Goal: Task Accomplishment & Management: Manage account settings

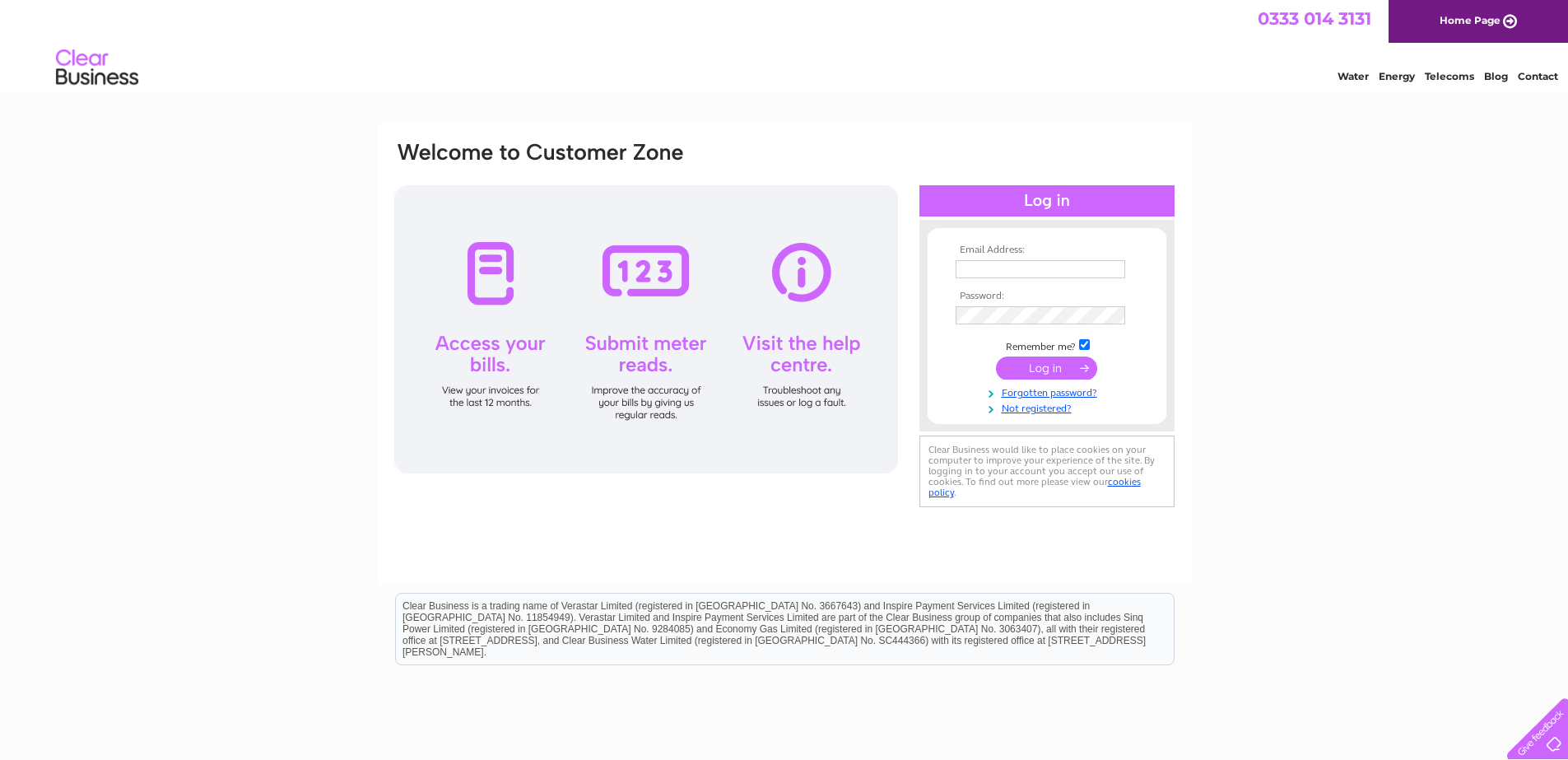
type input "littlehoianglasgow@gmail.com"
click at [1032, 372] on input "submit" at bounding box center [1047, 368] width 102 height 23
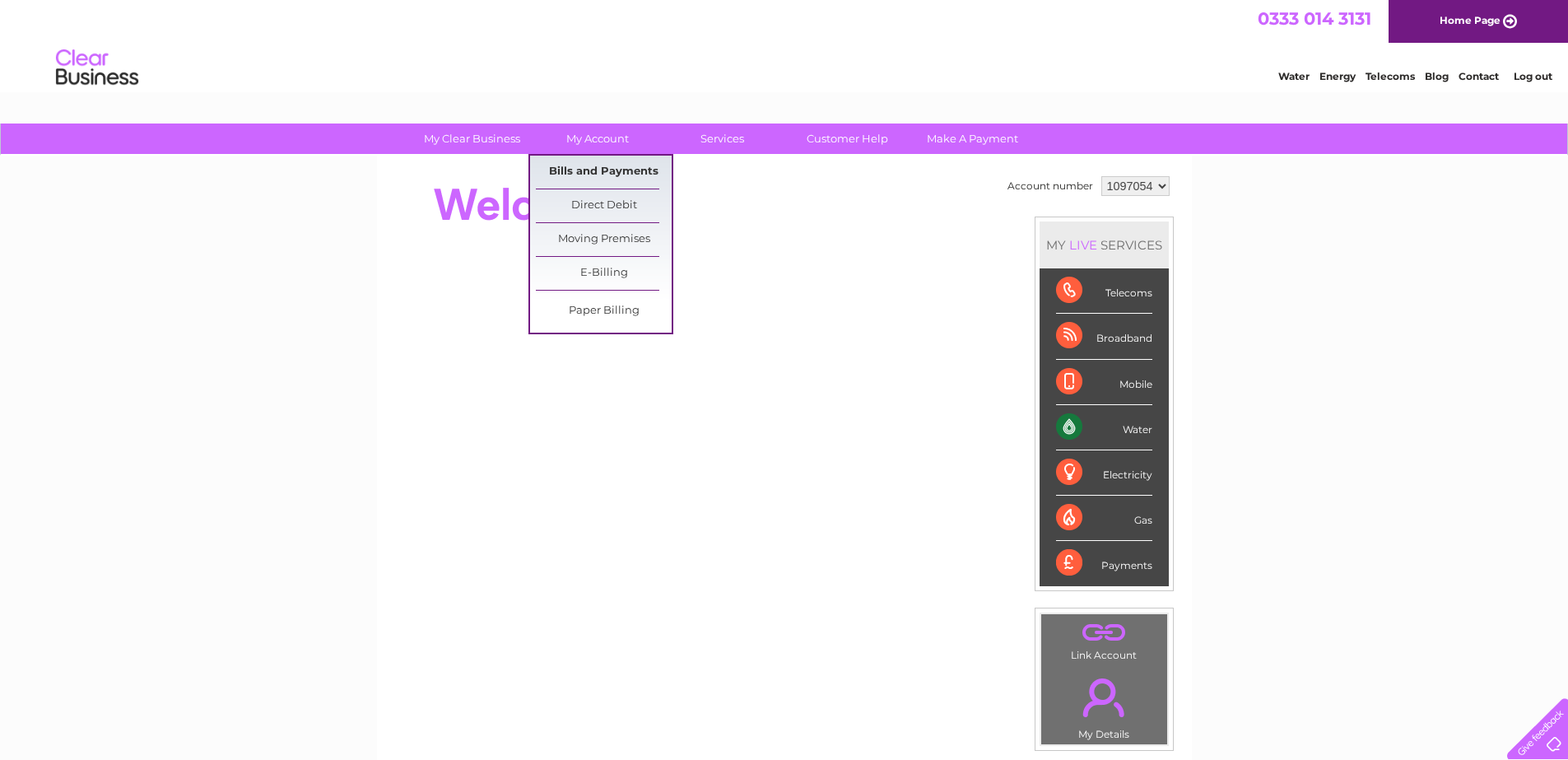
click at [599, 161] on link "Bills and Payments" at bounding box center [603, 171] width 136 height 33
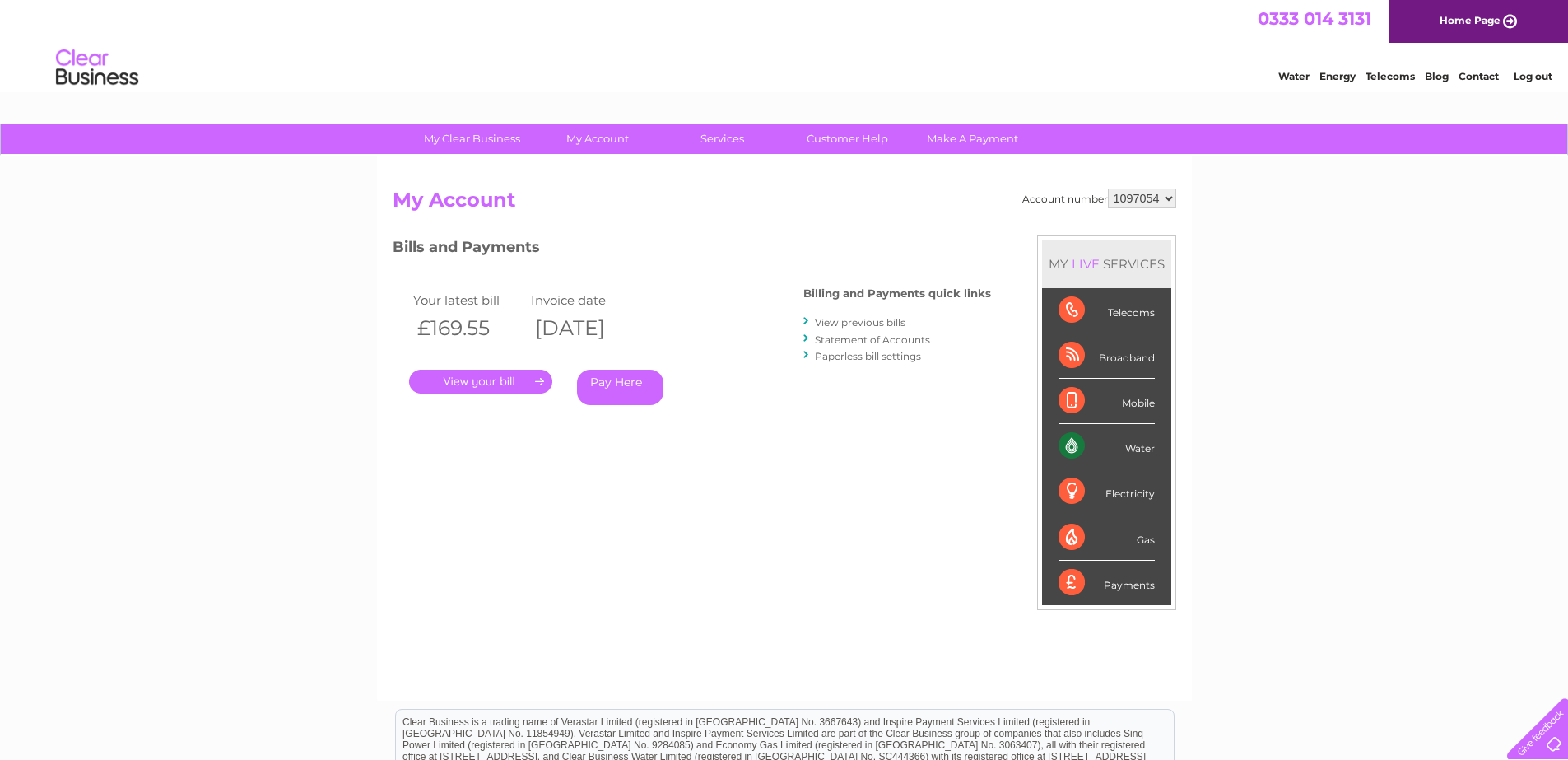
click at [487, 372] on link "." at bounding box center [481, 381] width 143 height 24
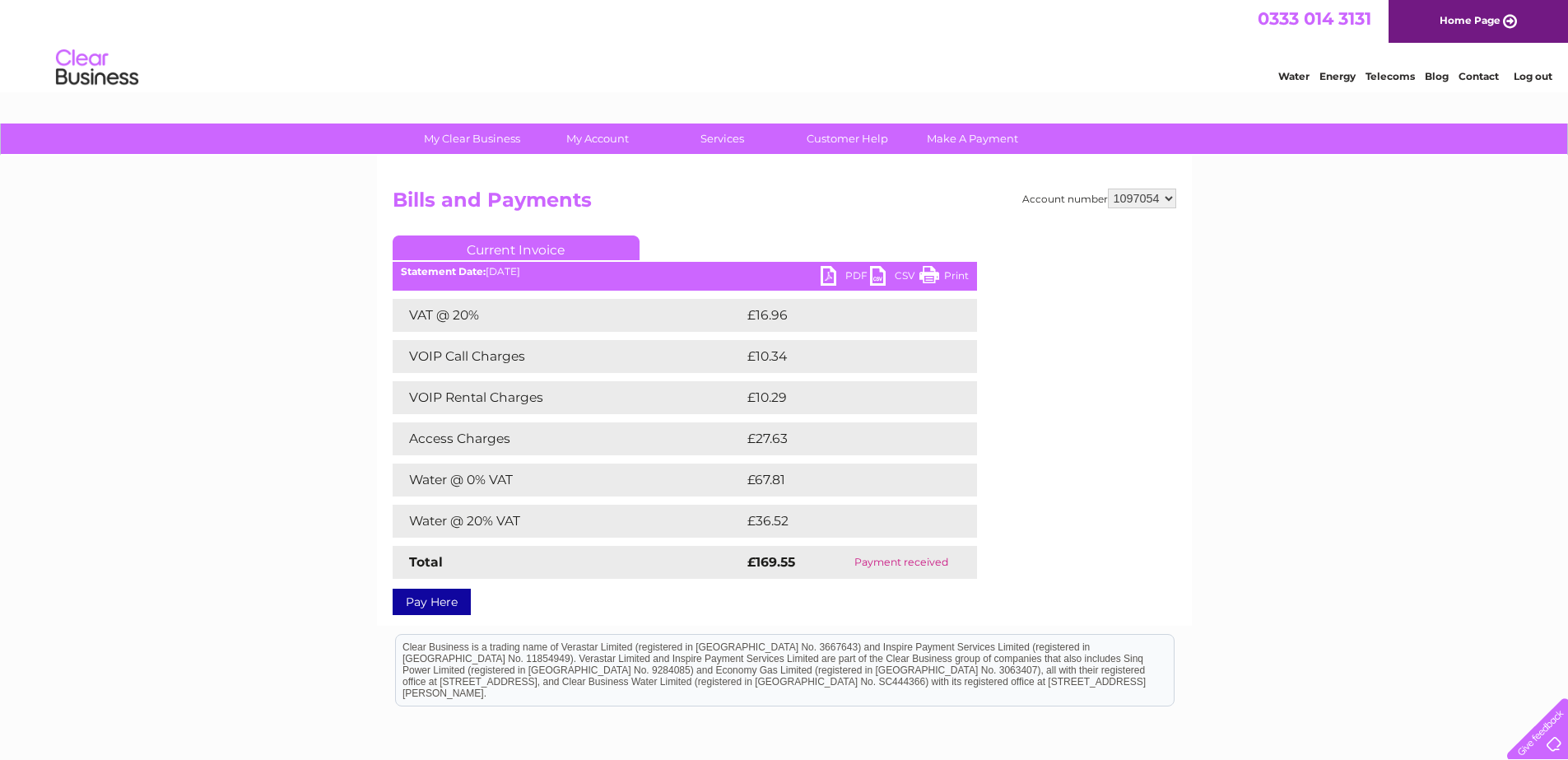
click at [841, 267] on link "PDF" at bounding box center [845, 277] width 49 height 24
click at [838, 267] on link "PDF" at bounding box center [845, 277] width 49 height 24
